Goal: Task Accomplishment & Management: Use online tool/utility

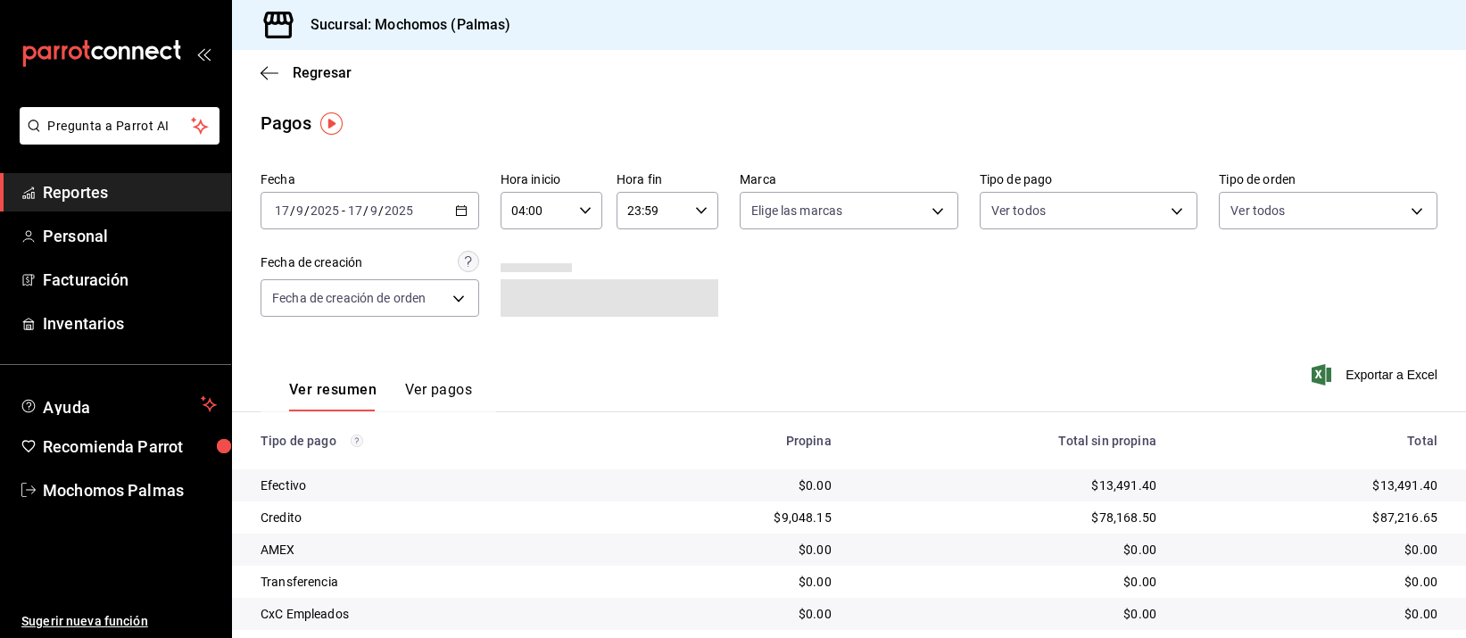
click at [70, 188] on span "Reportes" at bounding box center [130, 192] width 174 height 24
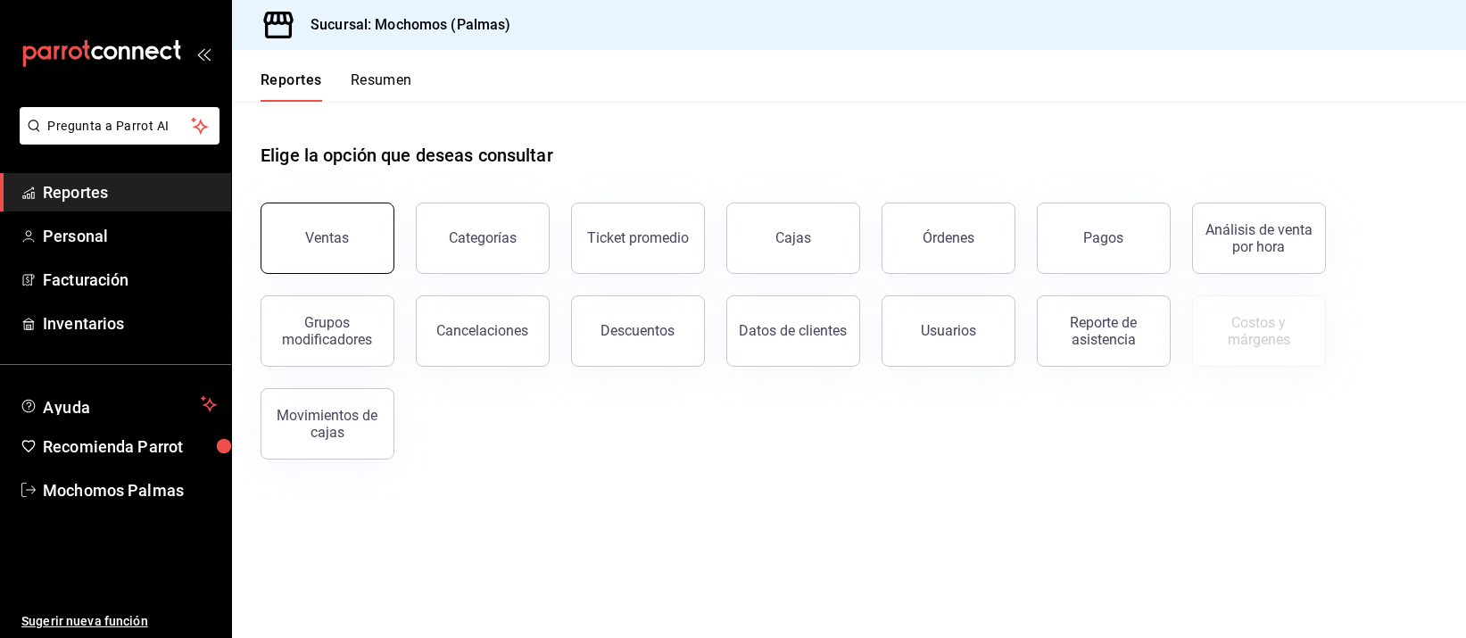
click at [374, 238] on button "Ventas" at bounding box center [327, 237] width 134 height 71
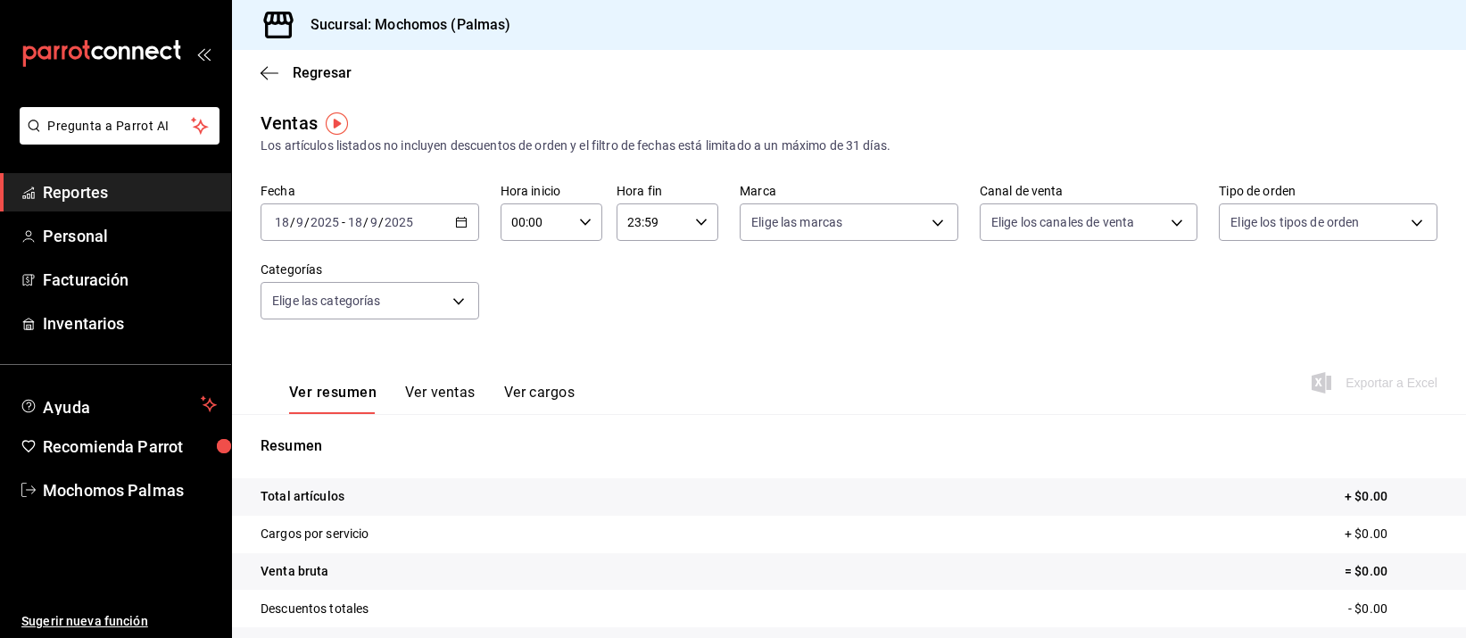
click at [459, 229] on div "[DATE] [DATE] - [DATE] [DATE]" at bounding box center [369, 221] width 219 height 37
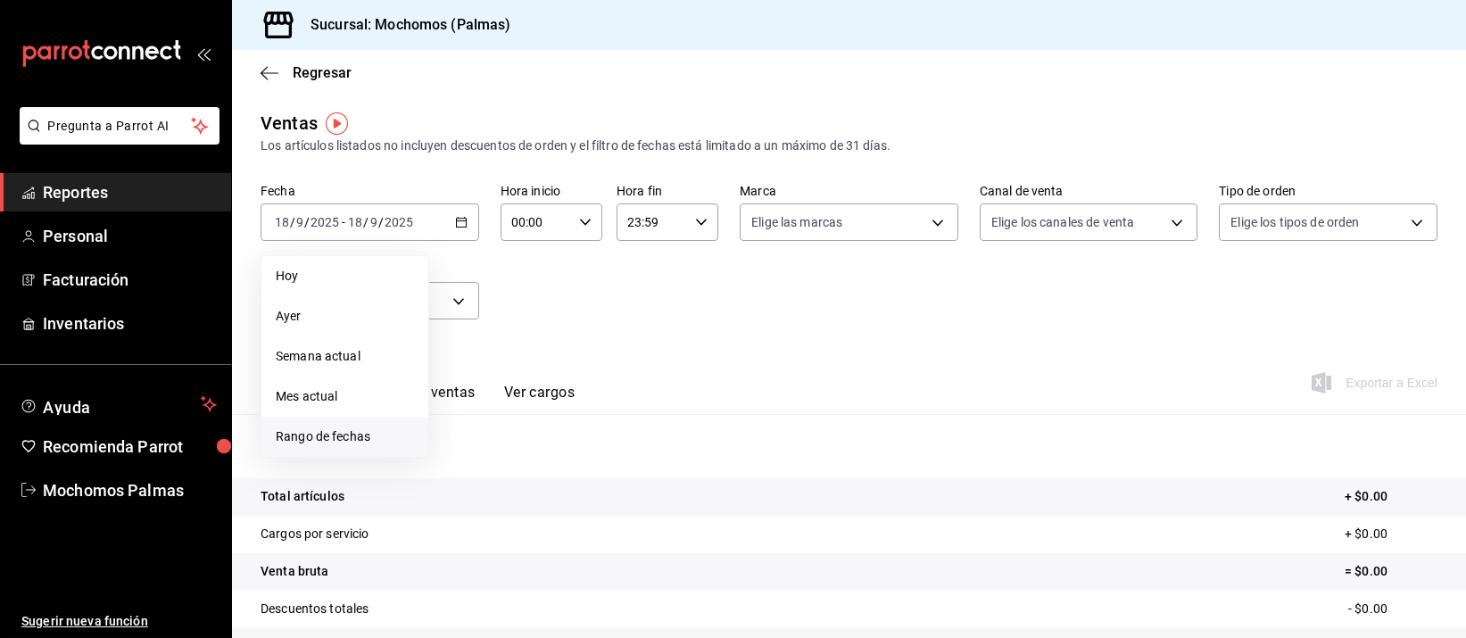
click at [374, 432] on span "Rango de fechas" at bounding box center [345, 436] width 138 height 19
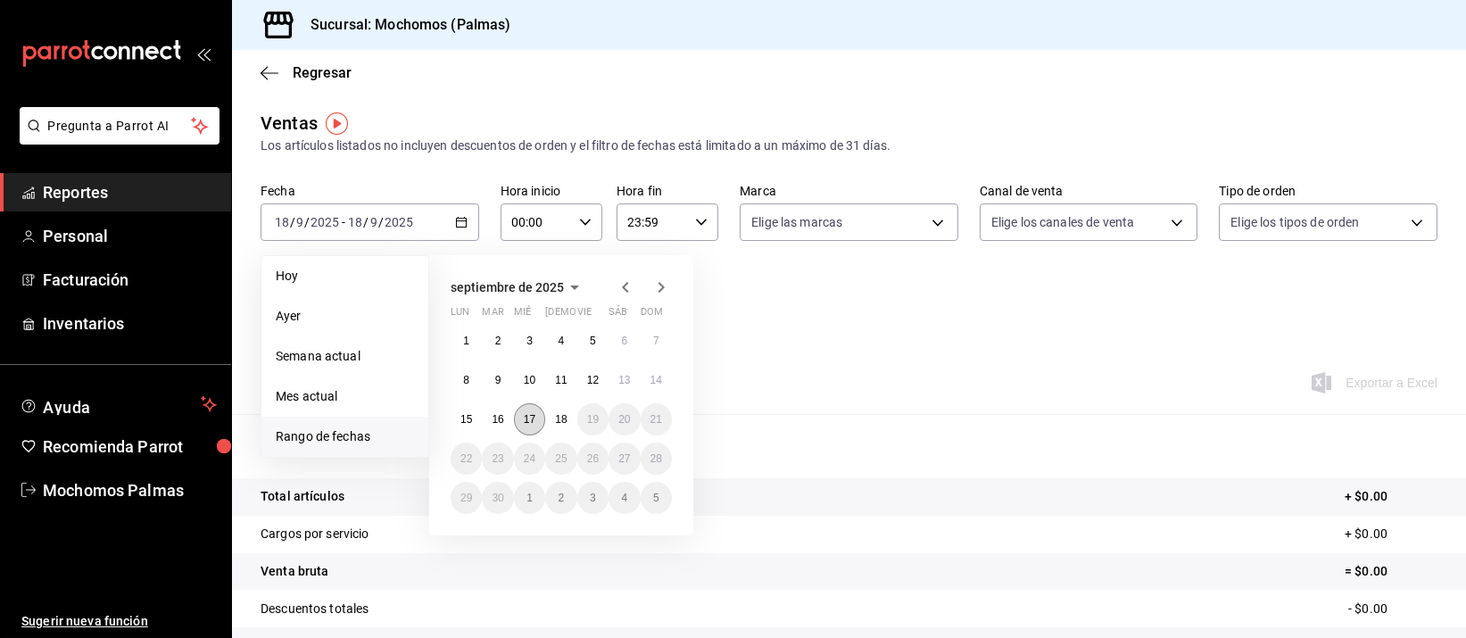
click at [529, 415] on abbr "17" at bounding box center [530, 419] width 12 height 12
click at [558, 417] on abbr "18" at bounding box center [561, 419] width 12 height 12
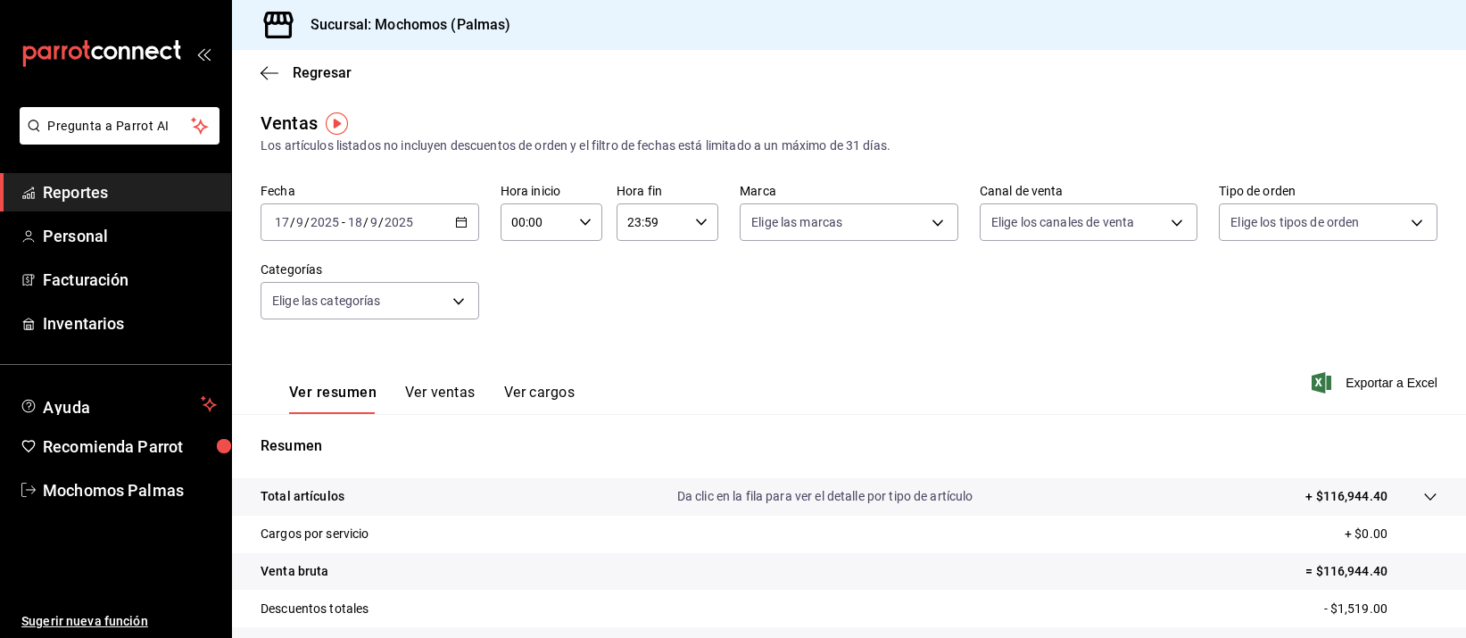
click at [570, 219] on div "00:00 Hora inicio" at bounding box center [551, 221] width 102 height 37
click at [518, 252] on span "05" at bounding box center [521, 259] width 21 height 14
type input "05:00"
click at [692, 224] on div at bounding box center [733, 319] width 1466 height 638
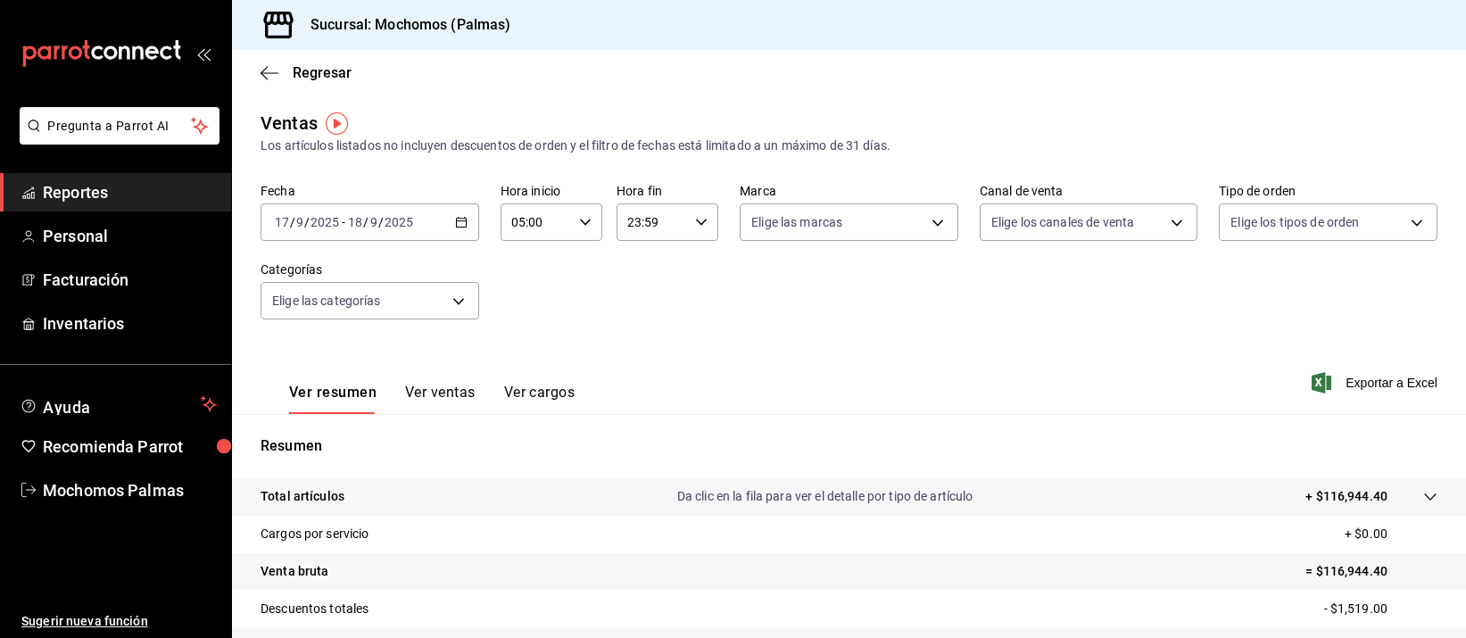
click at [698, 219] on \(Stroke\) "button" at bounding box center [701, 222] width 11 height 6
click at [644, 273] on span "05" at bounding box center [635, 276] width 21 height 14
click at [690, 262] on span "00" at bounding box center [685, 267] width 21 height 14
type input "05:00"
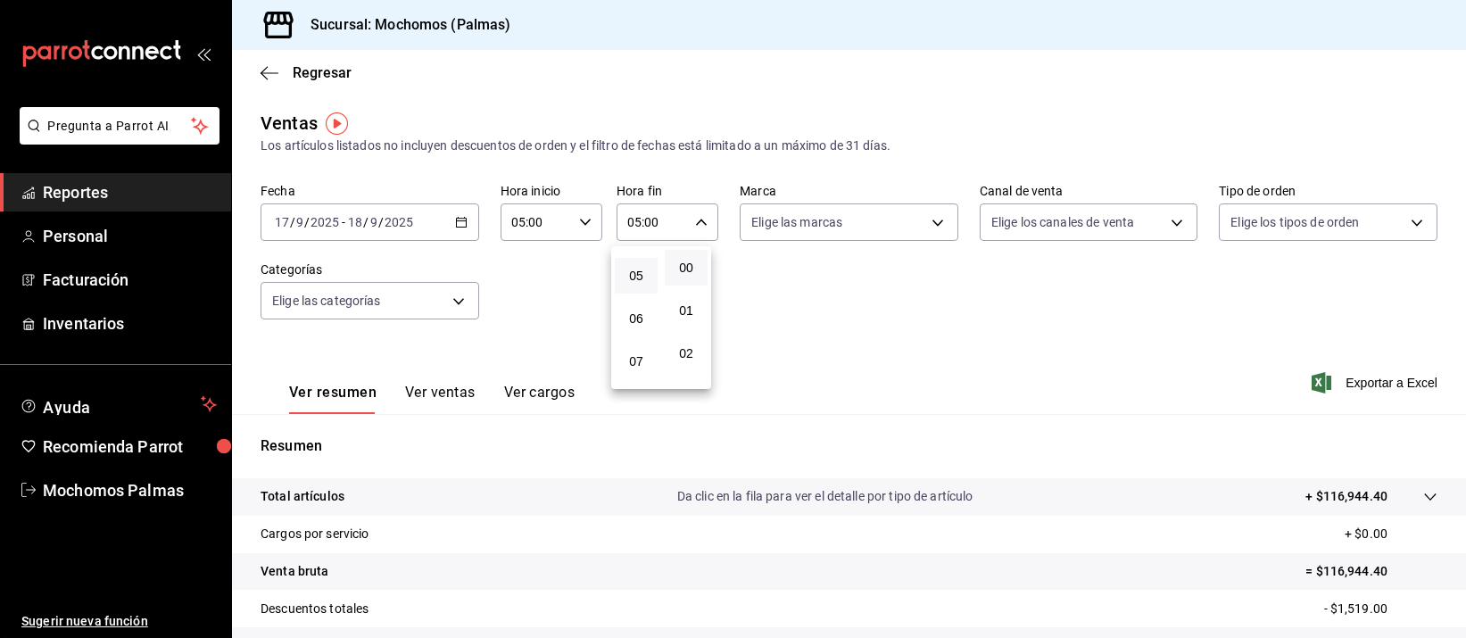
click at [1037, 314] on div at bounding box center [733, 319] width 1466 height 638
click at [464, 219] on div "[DATE] [DATE] - [DATE] [DATE]" at bounding box center [369, 221] width 219 height 37
click at [1046, 357] on div "Ver resumen Ver ventas Ver cargos Exportar a Excel" at bounding box center [849, 377] width 1234 height 73
click at [455, 216] on icon "button" at bounding box center [461, 222] width 12 height 12
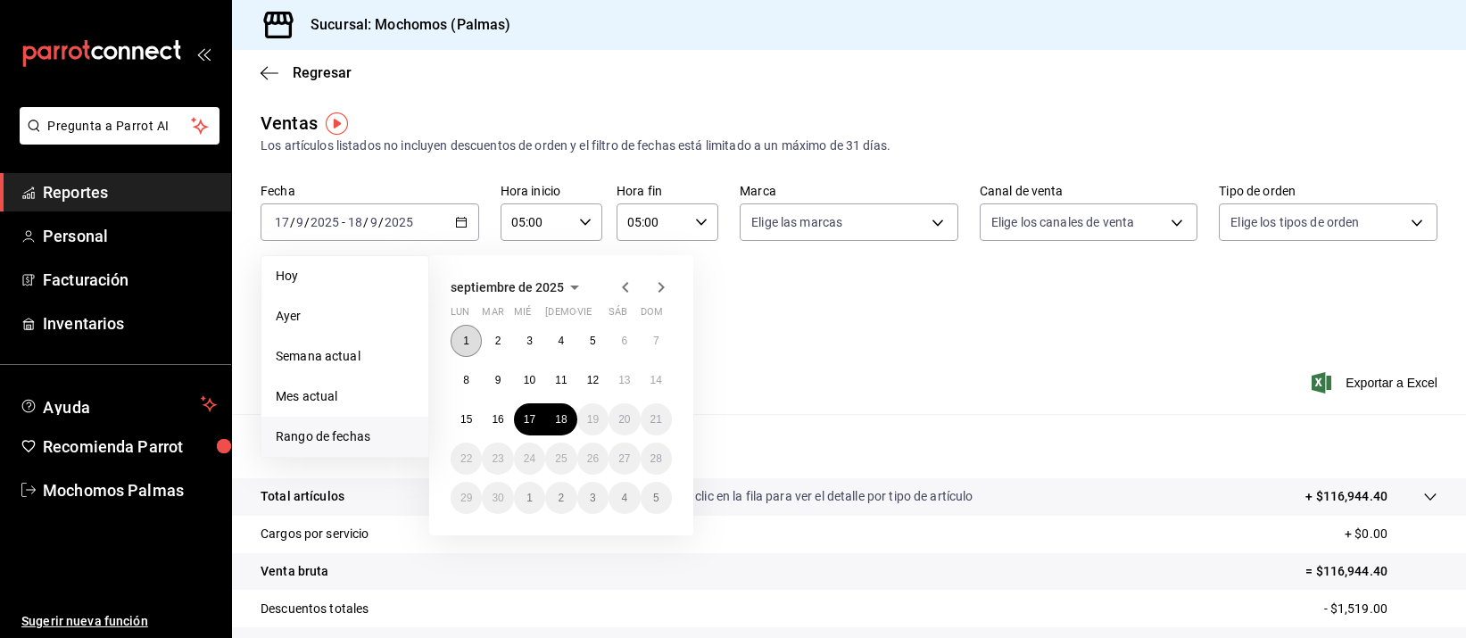
click at [464, 327] on button "1" at bounding box center [465, 341] width 31 height 32
click at [555, 413] on abbr "18" at bounding box center [561, 419] width 12 height 12
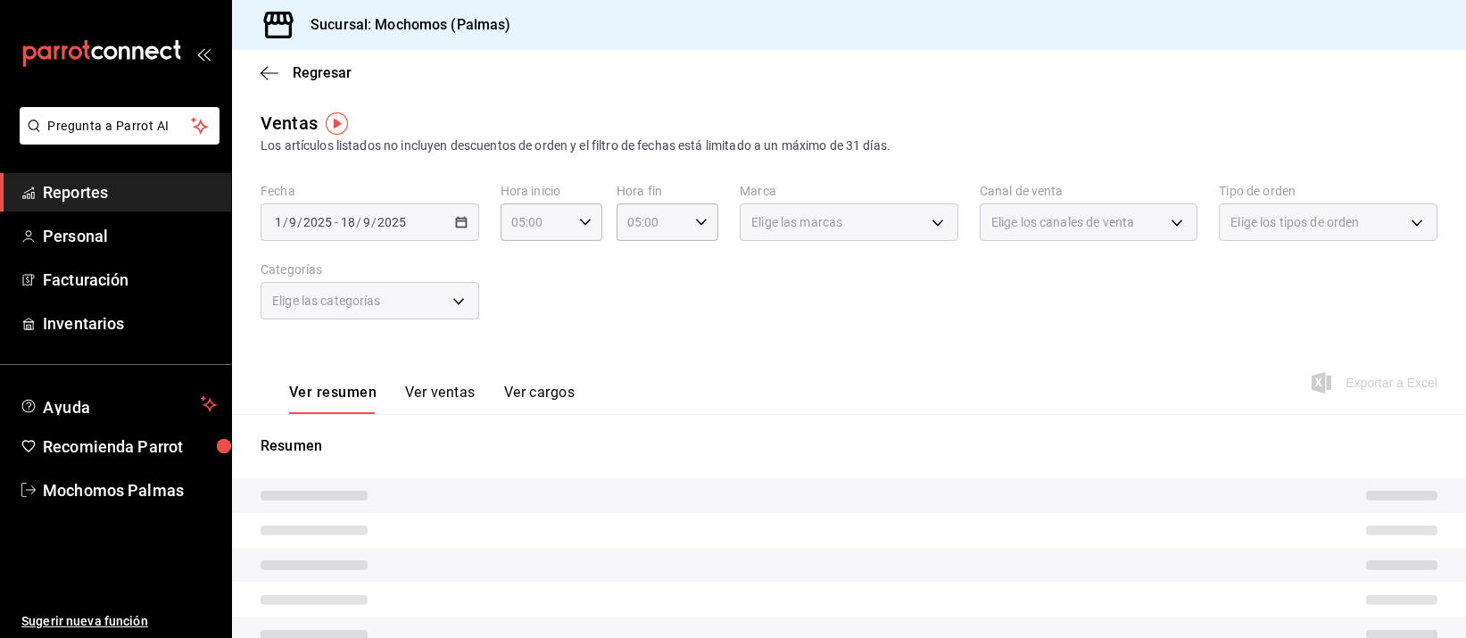
click at [634, 342] on div "Ver resumen Ver ventas Ver cargos Exportar a Excel" at bounding box center [849, 377] width 1234 height 73
click at [634, 344] on div "Ver resumen Ver ventas Ver cargos Exportar a Excel" at bounding box center [849, 377] width 1234 height 73
type input "05:00"
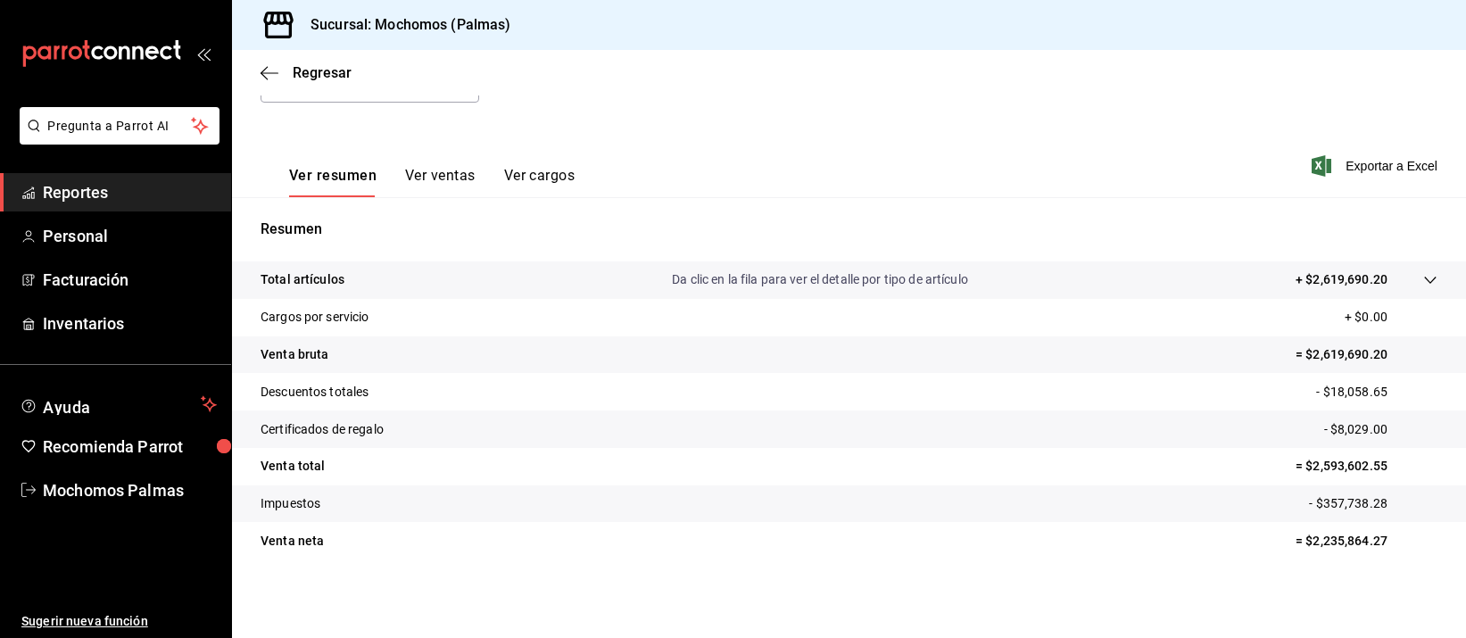
scroll to position [216, 0]
click at [73, 188] on span "Reportes" at bounding box center [130, 192] width 174 height 24
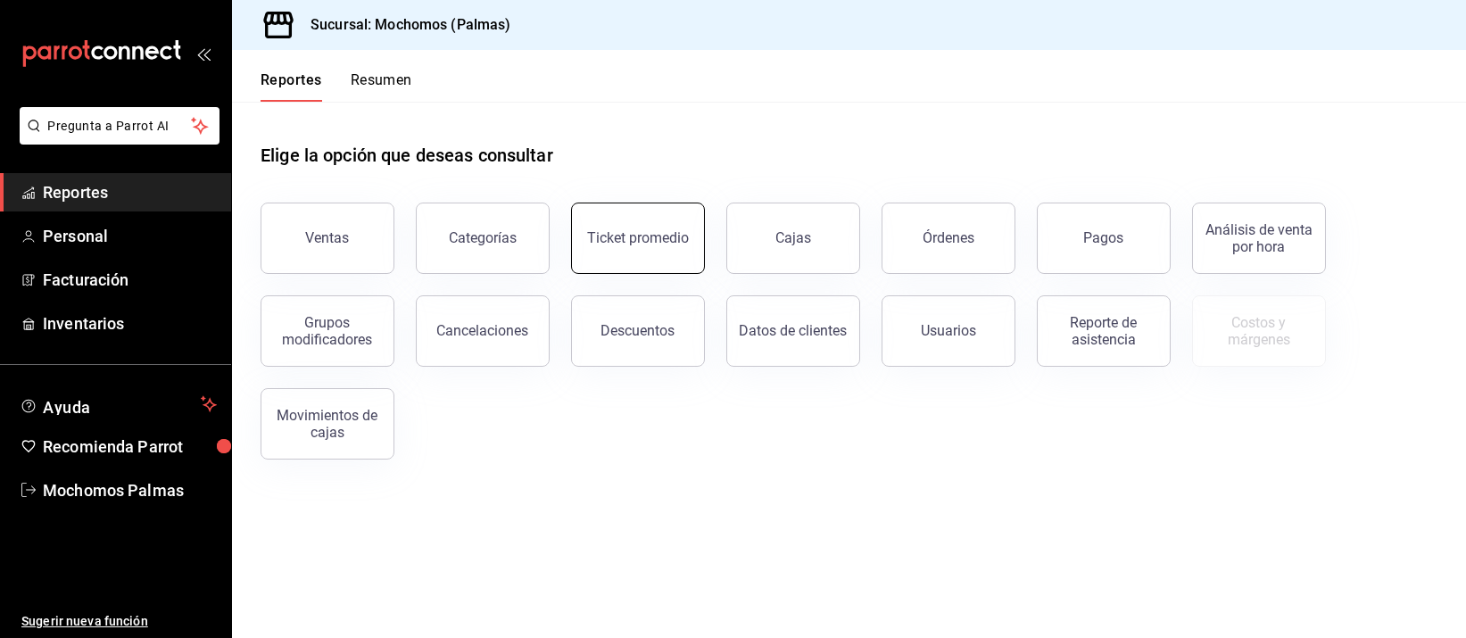
click at [625, 239] on div "Ticket promedio" at bounding box center [638, 237] width 102 height 17
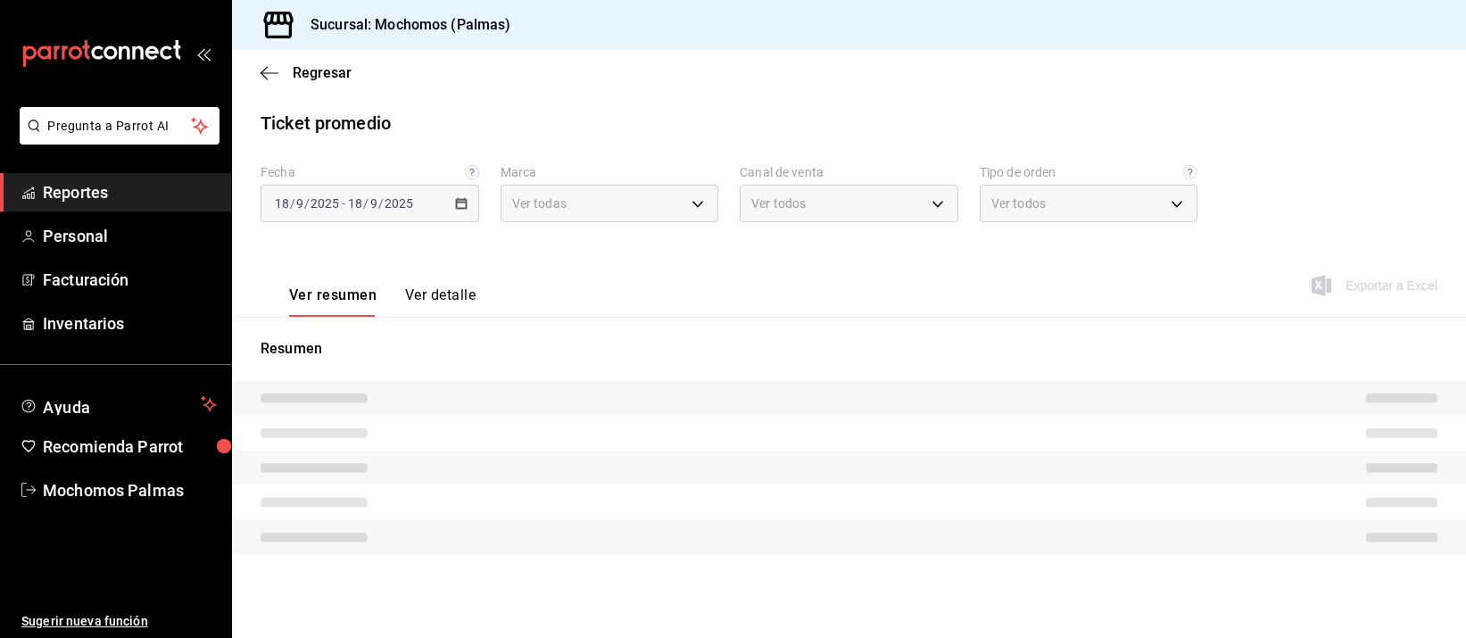
type input "70f98016-ab90-4f26-81e6-ab4884d8d8a0"
type input "PARROT,UBER_EATS,RAPPI,DIDI_FOOD,ONLINE"
type input "1406dacc-122d-474b-a961-72adf1b142d8,23052771-8e1b-43e3-b7da-1a661d939937,EXTER…"
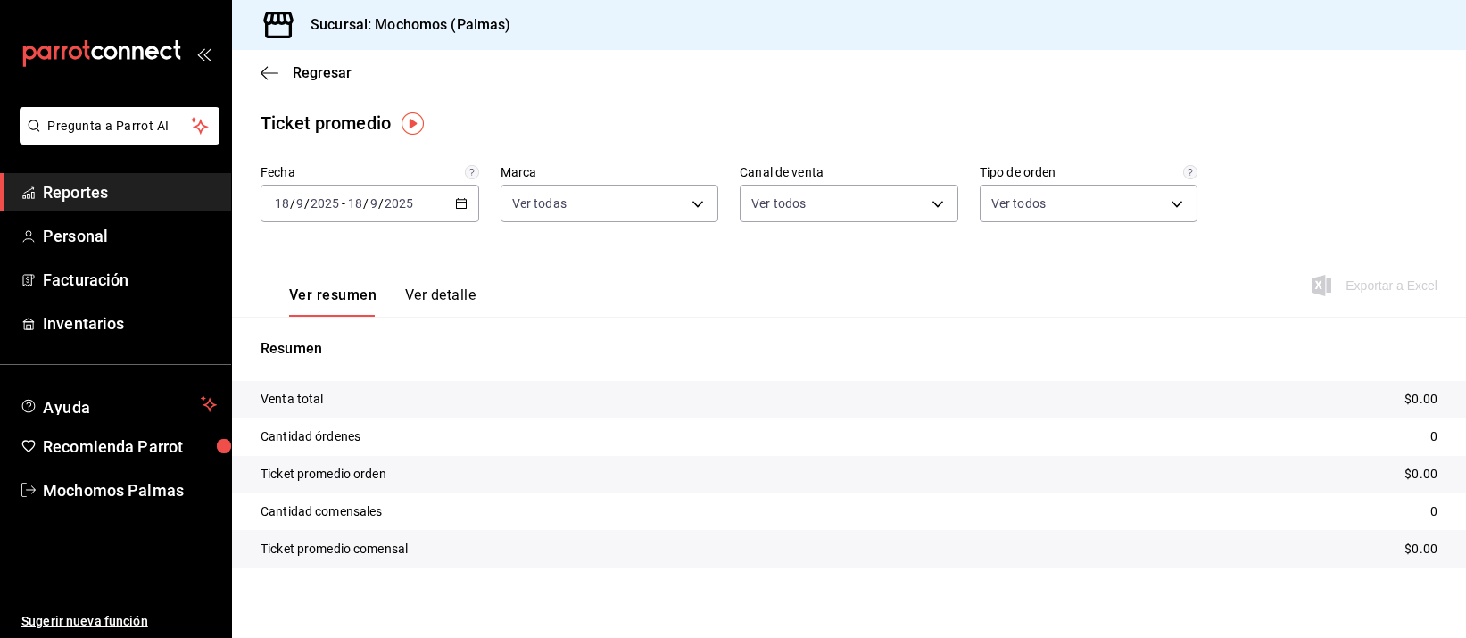
click at [453, 194] on div "[DATE] [DATE] - [DATE] [DATE]" at bounding box center [369, 203] width 219 height 37
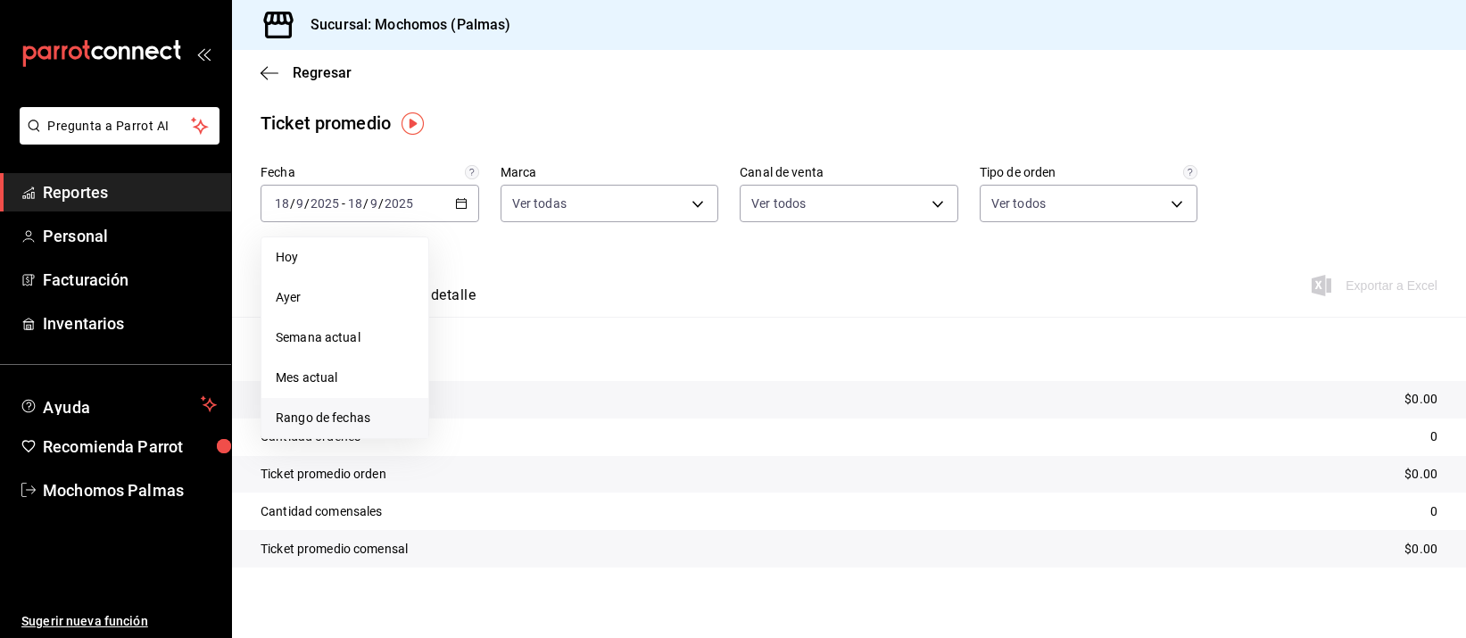
click at [347, 417] on span "Rango de fechas" at bounding box center [345, 418] width 138 height 19
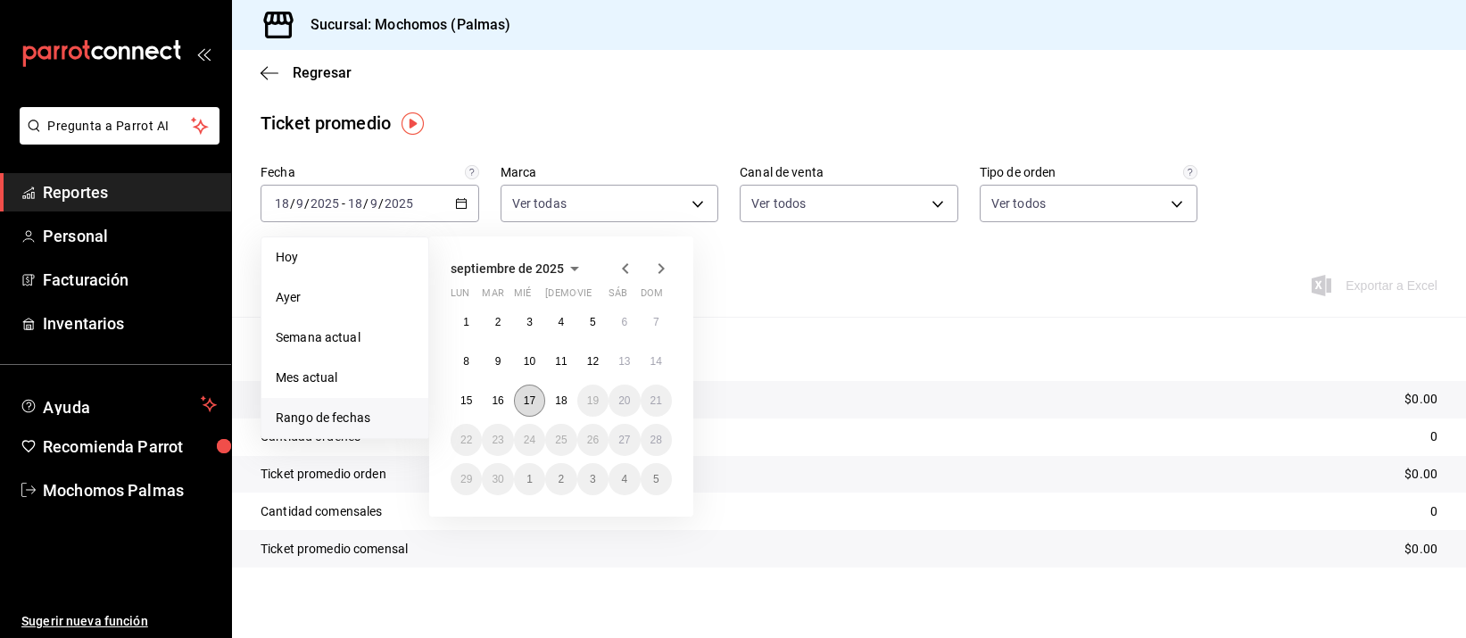
click at [539, 398] on button "17" at bounding box center [529, 400] width 31 height 32
click at [563, 396] on abbr "18" at bounding box center [561, 400] width 12 height 12
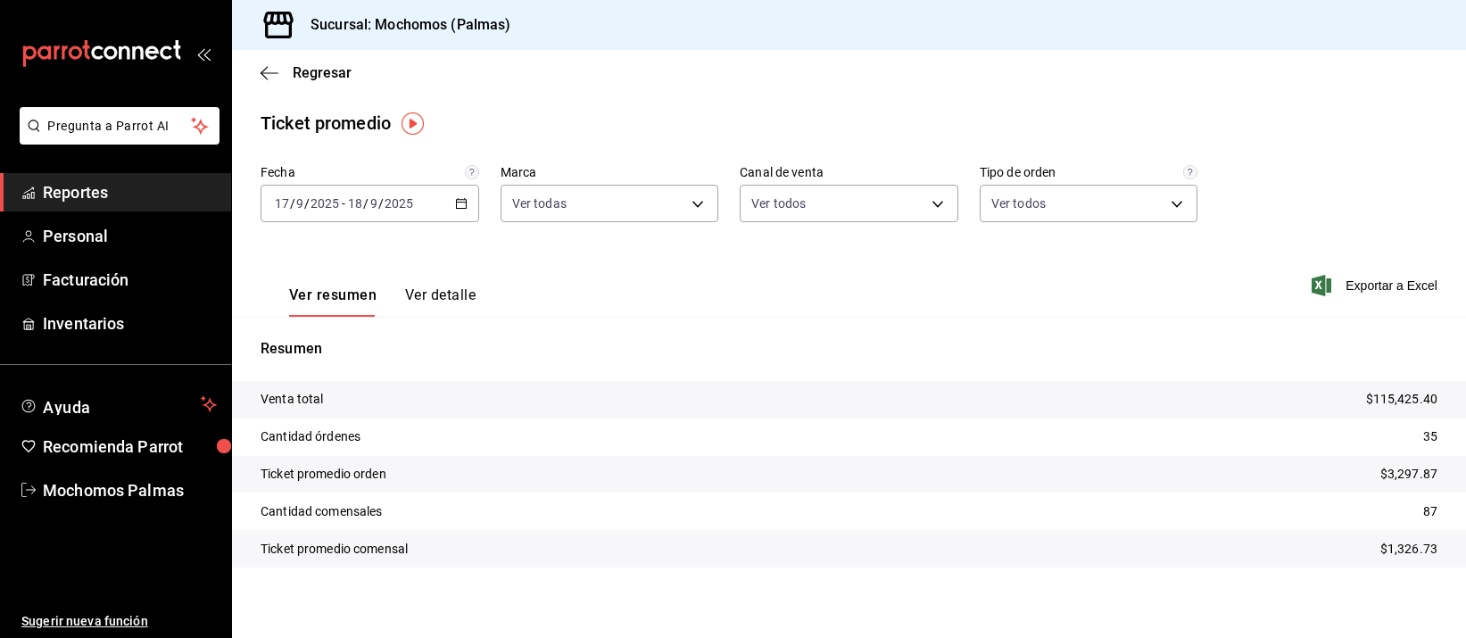
click at [79, 189] on span "Reportes" at bounding box center [130, 192] width 174 height 24
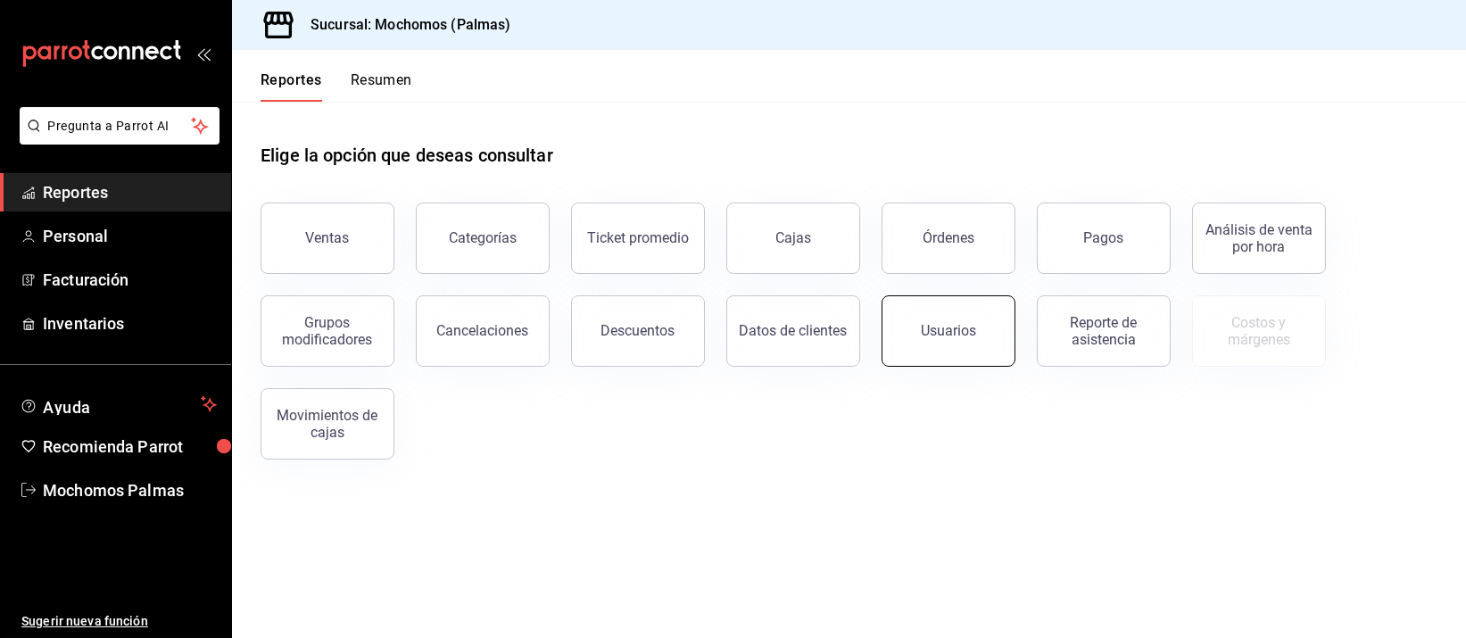
click at [954, 326] on div "Usuarios" at bounding box center [948, 330] width 55 height 17
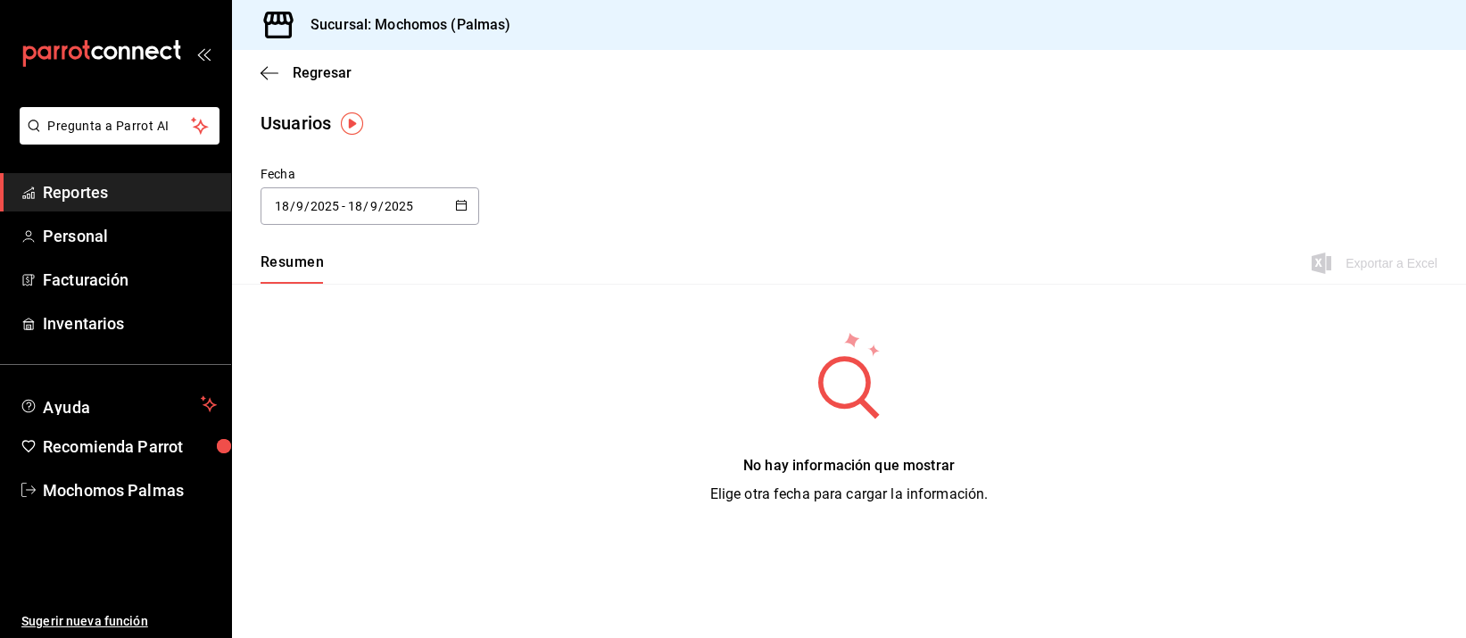
click at [465, 205] on \(Stroke\) "button" at bounding box center [461, 206] width 11 height 10
click at [322, 470] on li "Rango de fechas" at bounding box center [344, 463] width 169 height 40
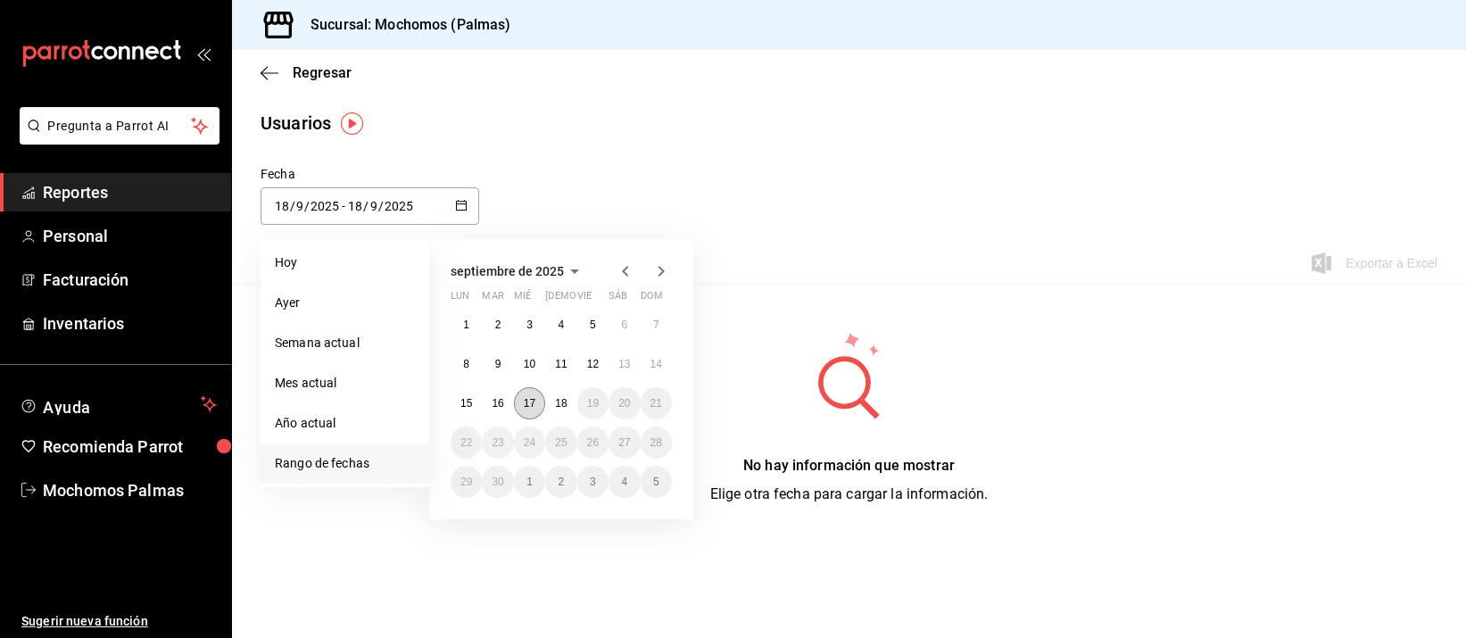
click at [524, 405] on abbr "17" at bounding box center [530, 403] width 12 height 12
click at [555, 401] on abbr "18" at bounding box center [561, 403] width 12 height 12
type input "[DATE]"
type input "17"
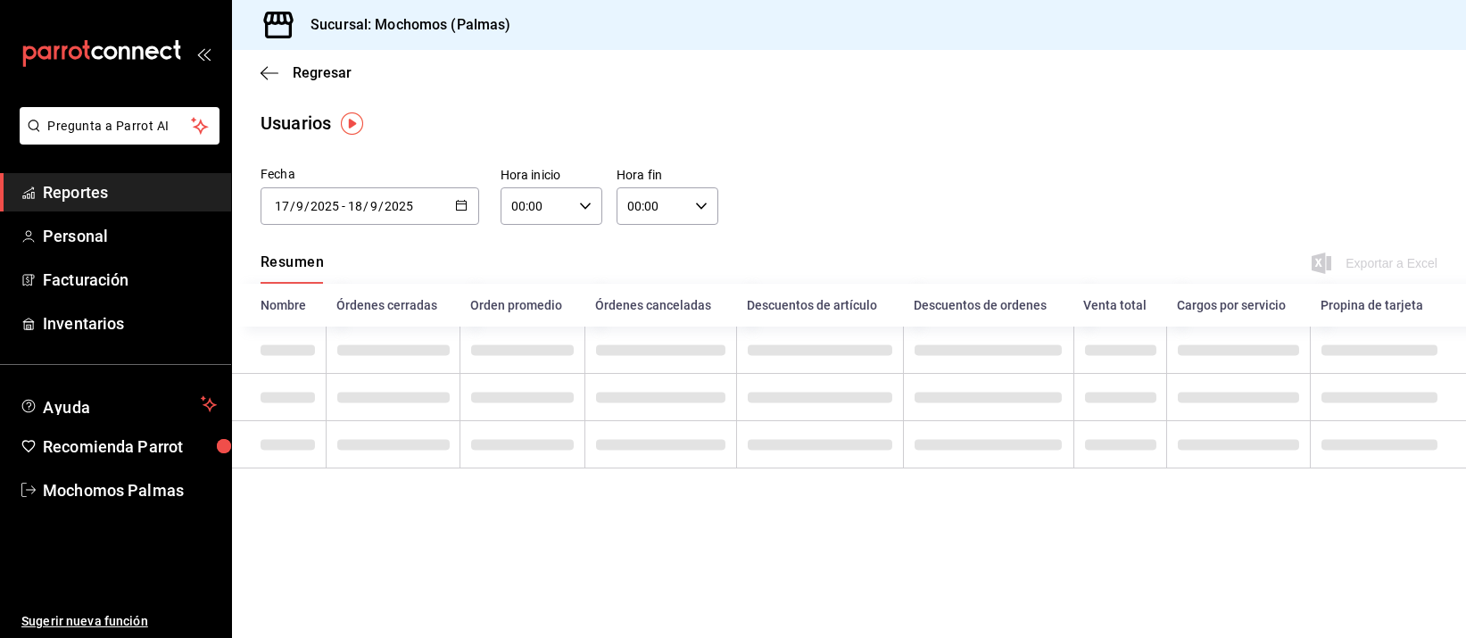
click at [592, 202] on div "00:00 Hora inicio" at bounding box center [551, 205] width 102 height 37
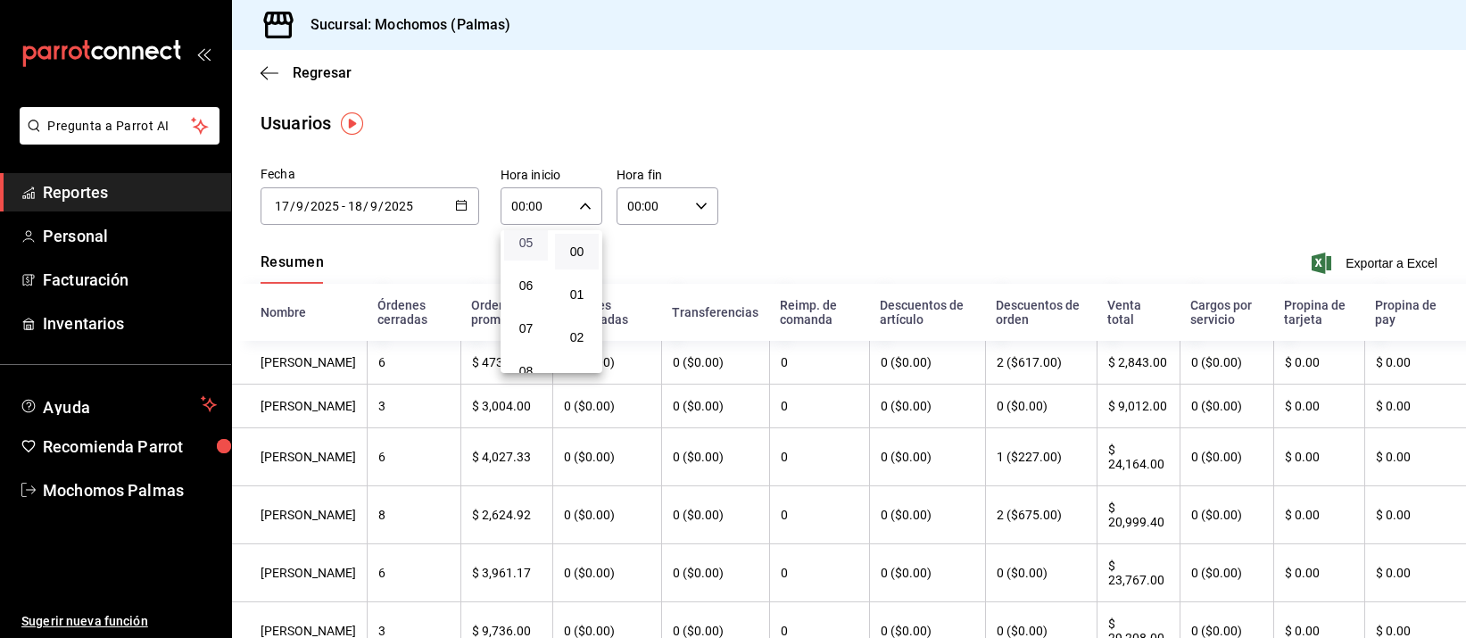
click at [525, 246] on span "05" at bounding box center [526, 243] width 22 height 14
type input "05:00"
click at [698, 205] on div at bounding box center [733, 319] width 1466 height 638
click at [695, 205] on icon "button" at bounding box center [701, 206] width 12 height 12
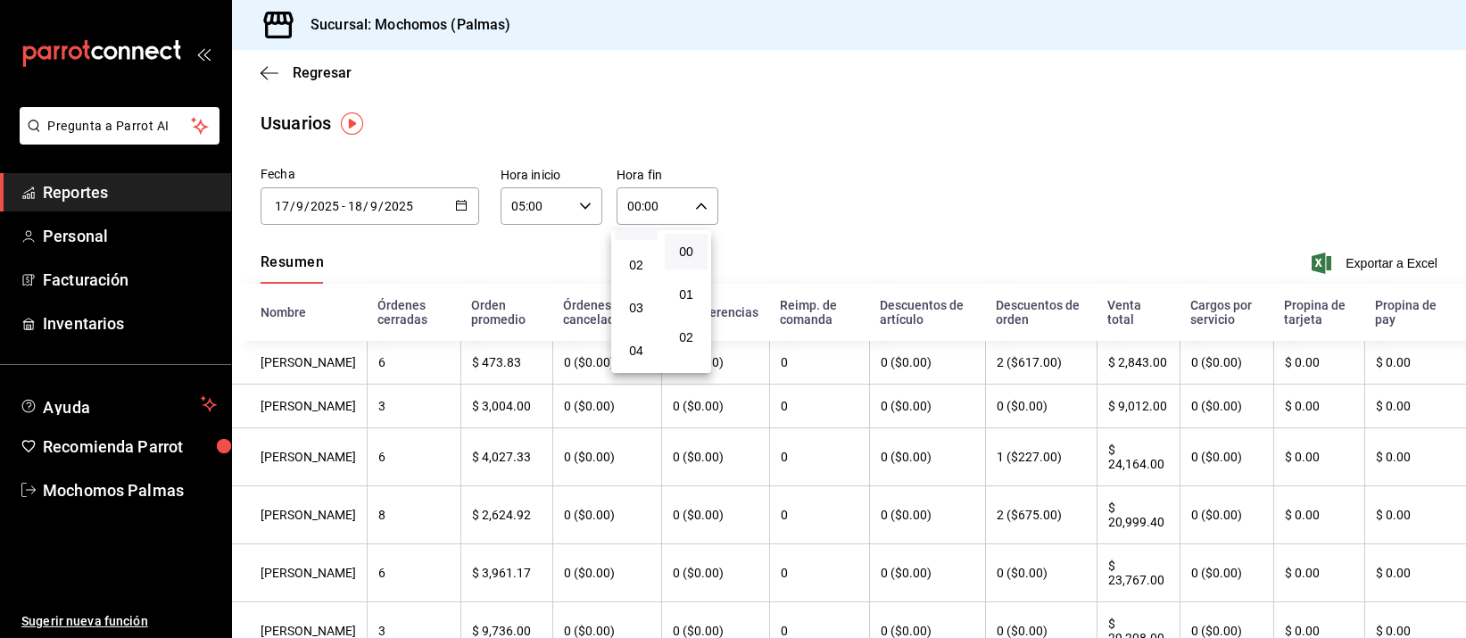
scroll to position [112, 0]
click at [641, 343] on button "05" at bounding box center [636, 354] width 43 height 36
type input "05:00"
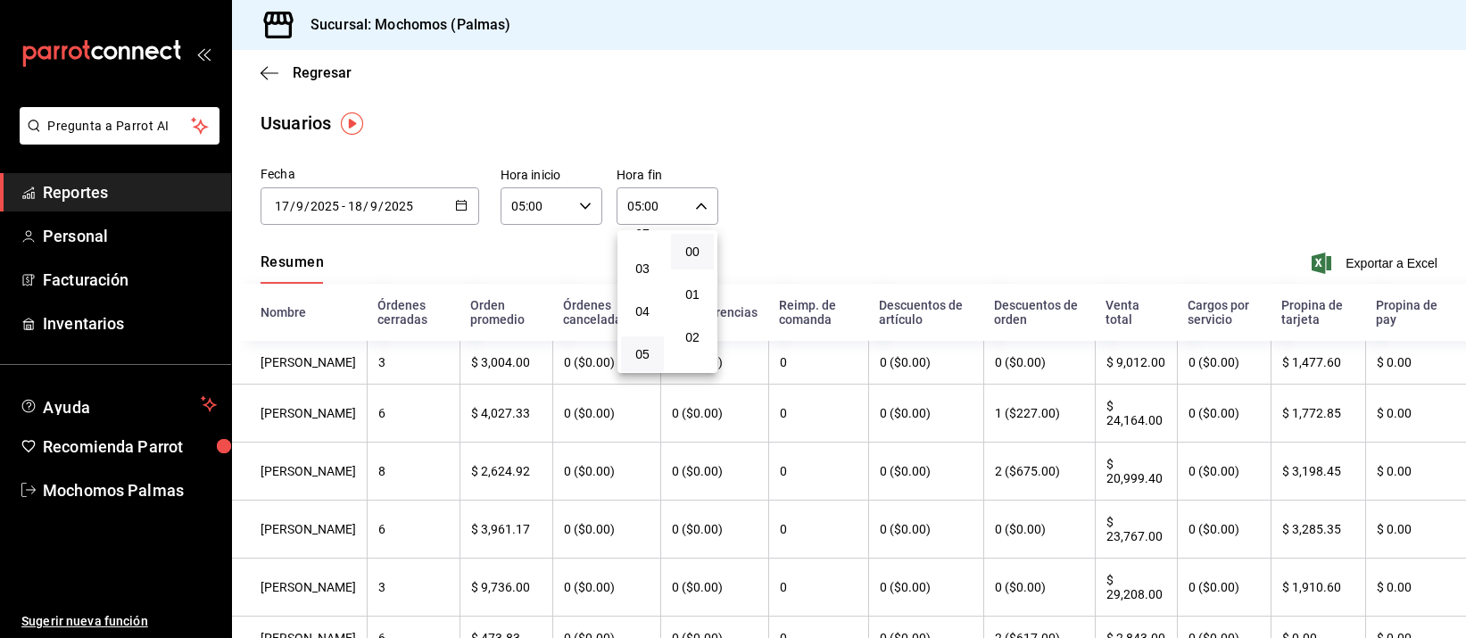
click at [1341, 254] on div at bounding box center [733, 319] width 1466 height 638
click at [1336, 261] on span "Exportar a Excel" at bounding box center [1376, 262] width 122 height 21
click at [458, 201] on \(Stroke\) "button" at bounding box center [461, 206] width 11 height 10
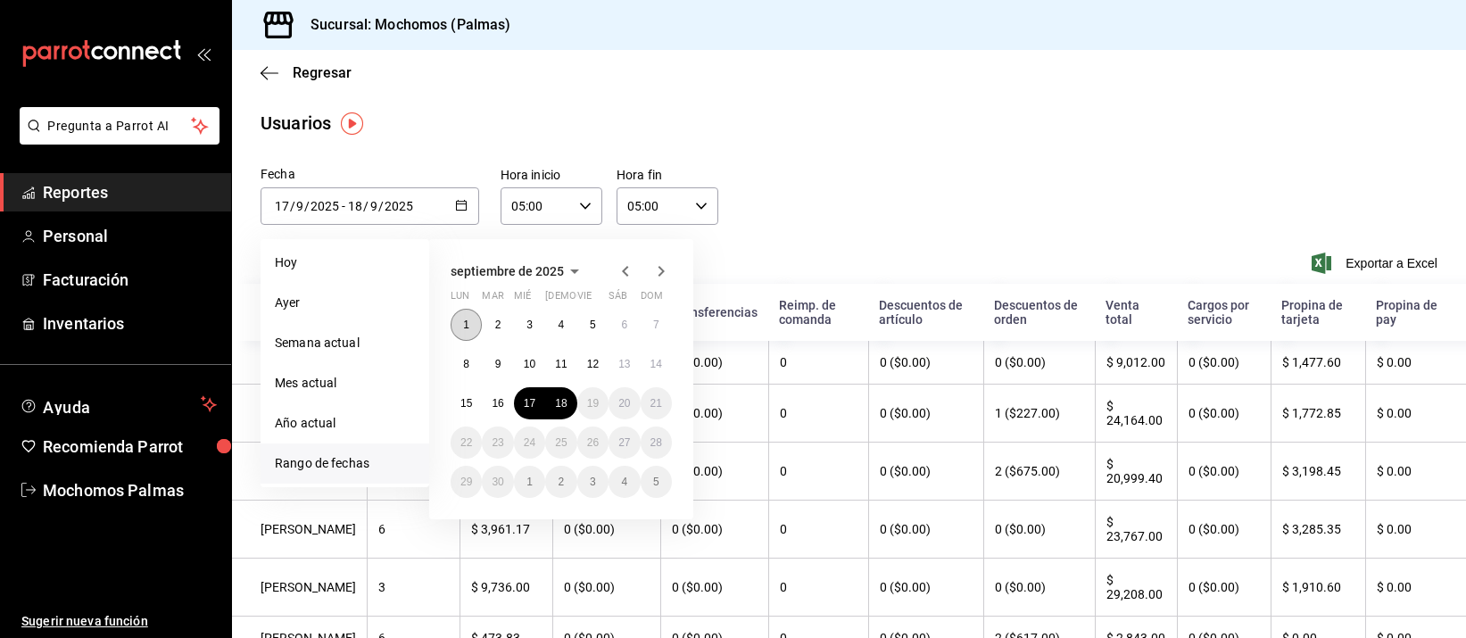
click at [471, 329] on button "1" at bounding box center [465, 325] width 31 height 32
click at [564, 404] on abbr "18" at bounding box center [561, 403] width 12 height 12
type input "[DATE]"
type input "1"
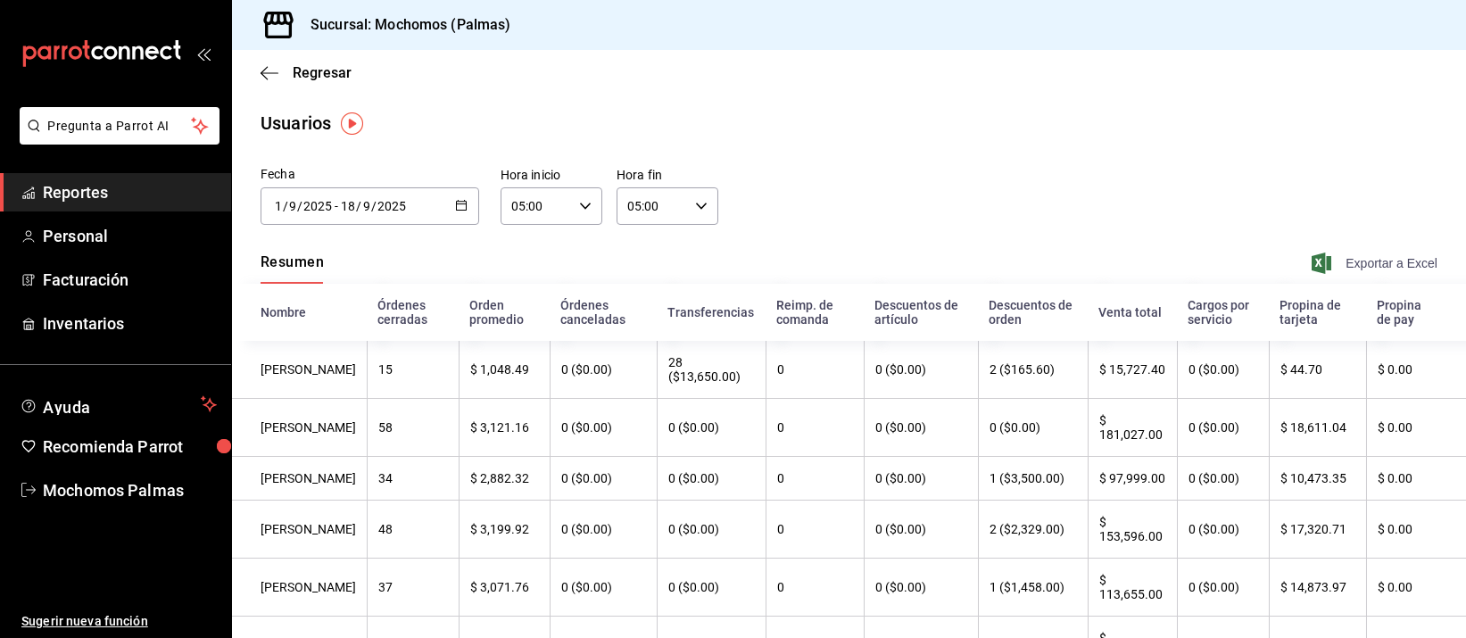
click at [1347, 263] on span "Exportar a Excel" at bounding box center [1376, 262] width 122 height 21
click at [1315, 252] on button "Exportar a Excel" at bounding box center [1376, 262] width 122 height 21
